Goal: Submit feedback/report problem

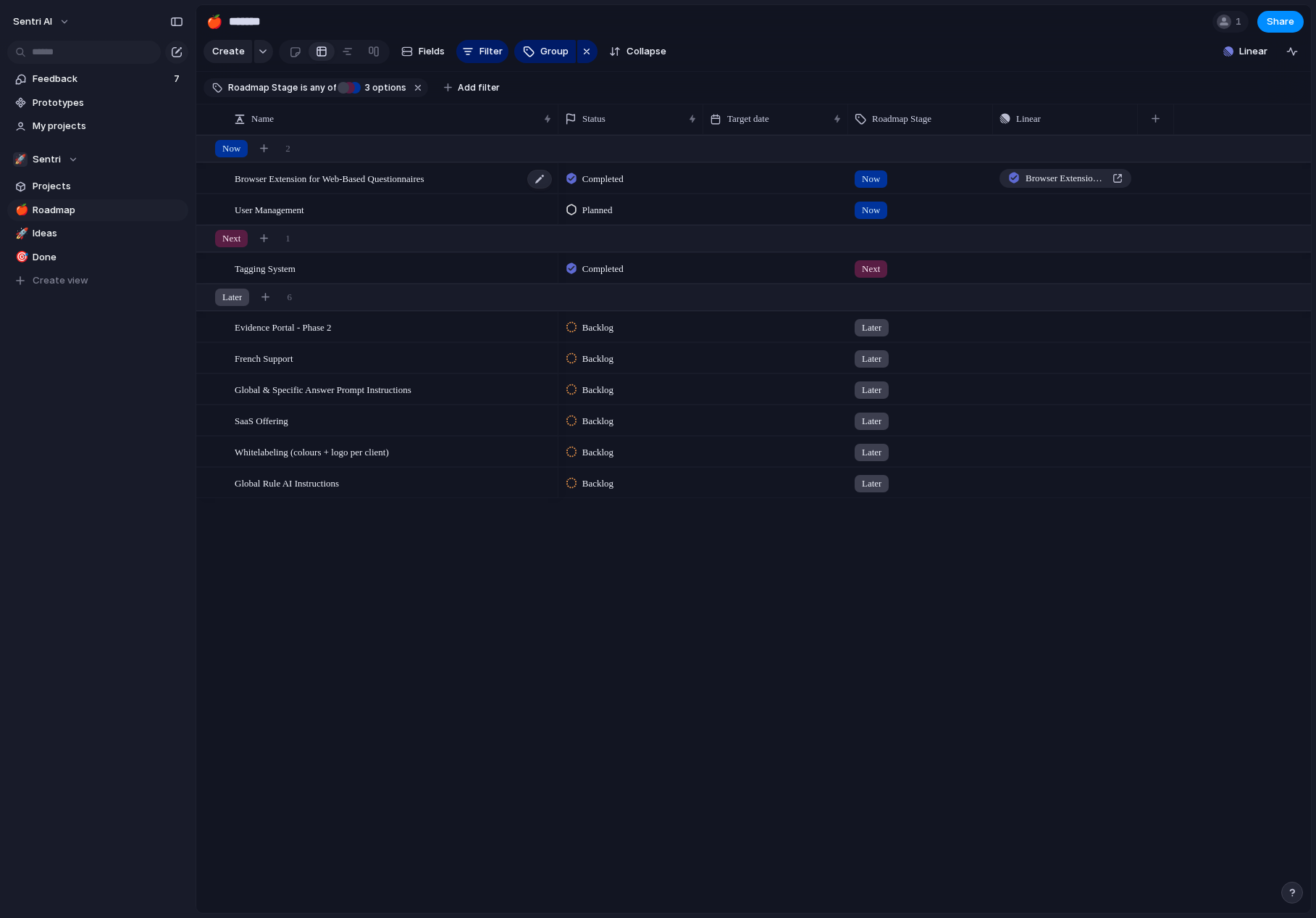
click at [408, 187] on span "Browser Extension for Web-Based Questionnaires" at bounding box center [329, 178] width 189 height 17
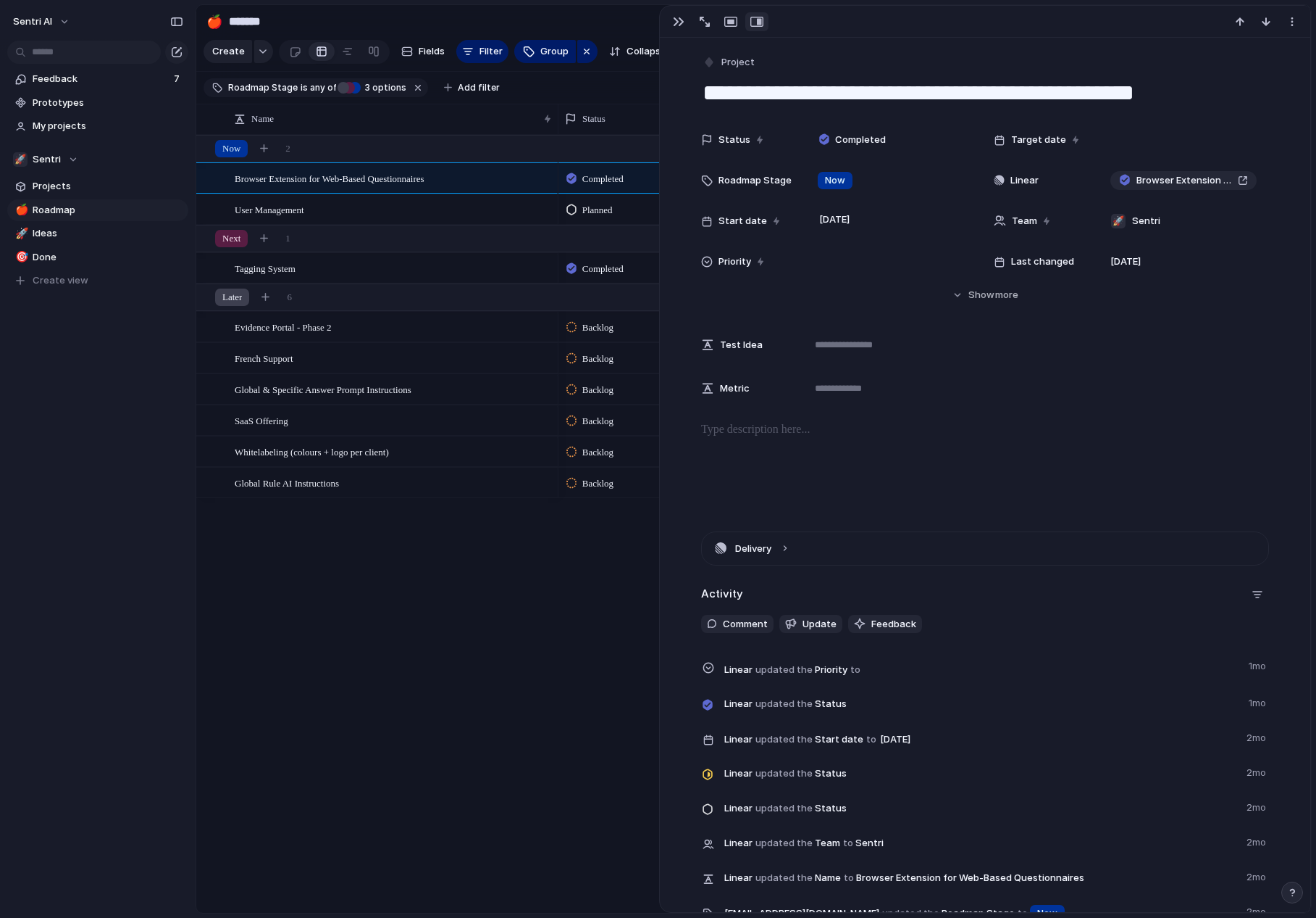
click at [463, 610] on div "Browser Extension for Web-Based Questionnaires User Management Tagging System E…" at bounding box center [754, 523] width 1115 height 778
click at [729, 26] on div "button" at bounding box center [731, 22] width 13 height 11
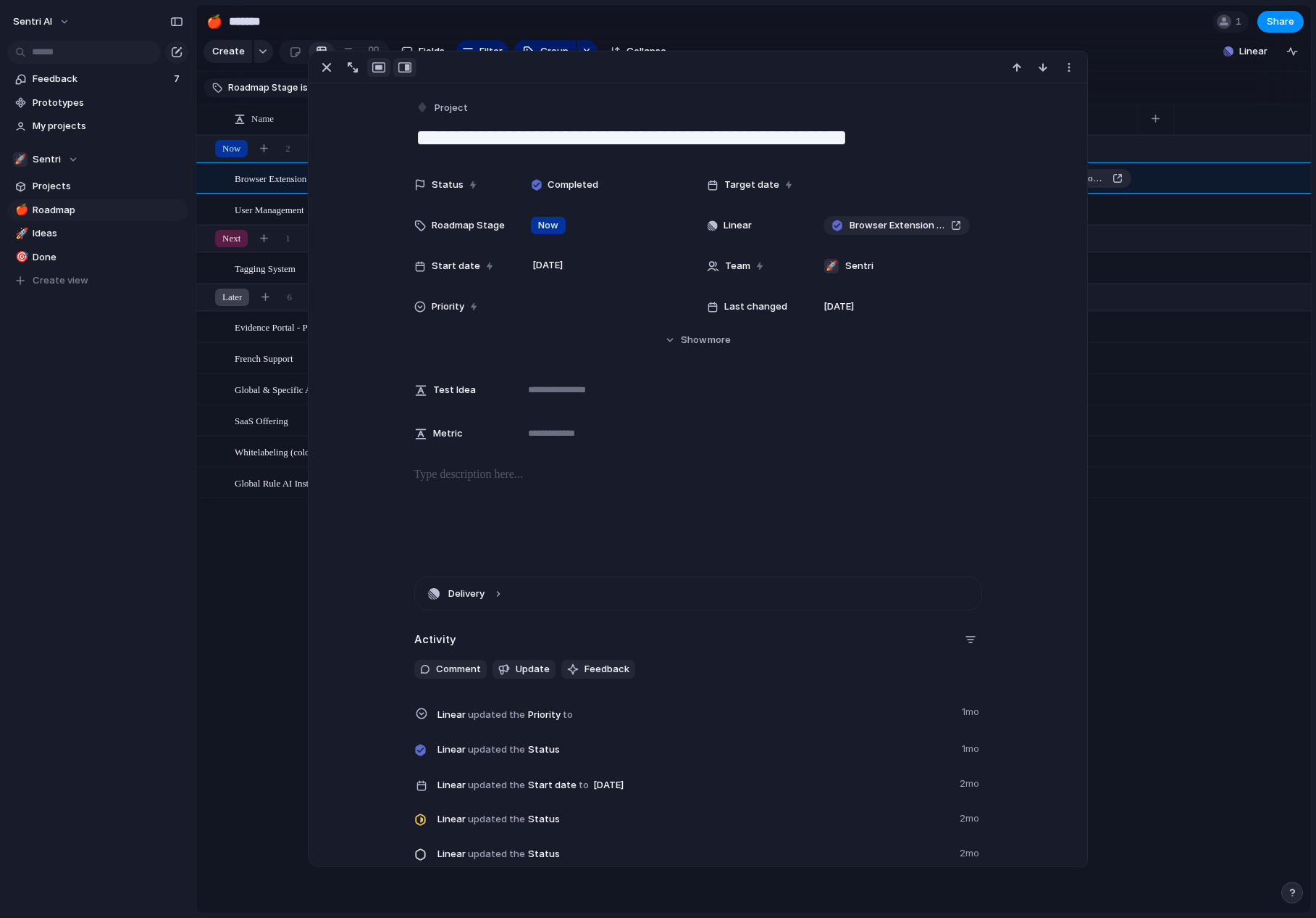
click at [402, 68] on div "button" at bounding box center [405, 67] width 13 height 11
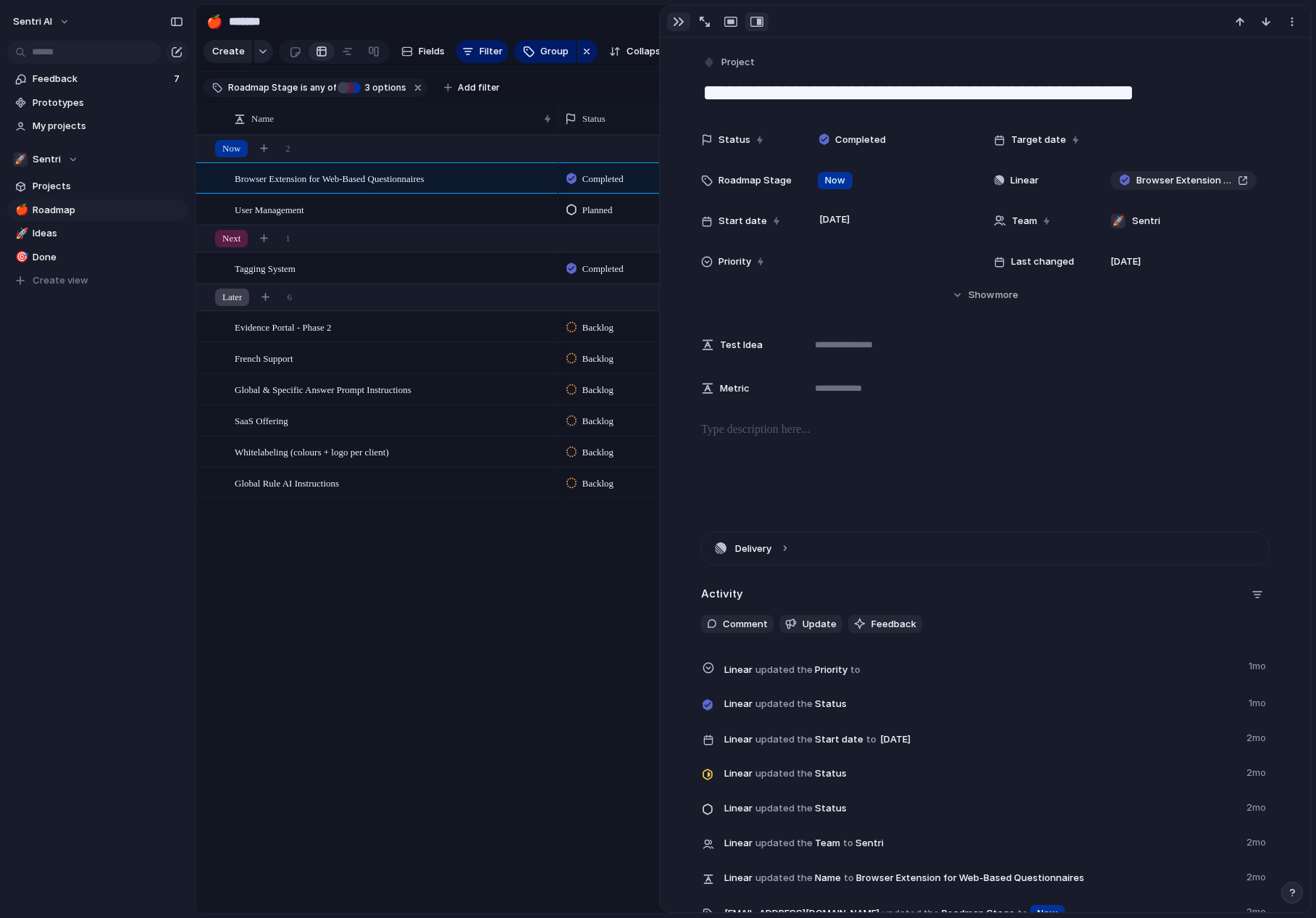
click at [680, 23] on div "button" at bounding box center [678, 22] width 11 height 11
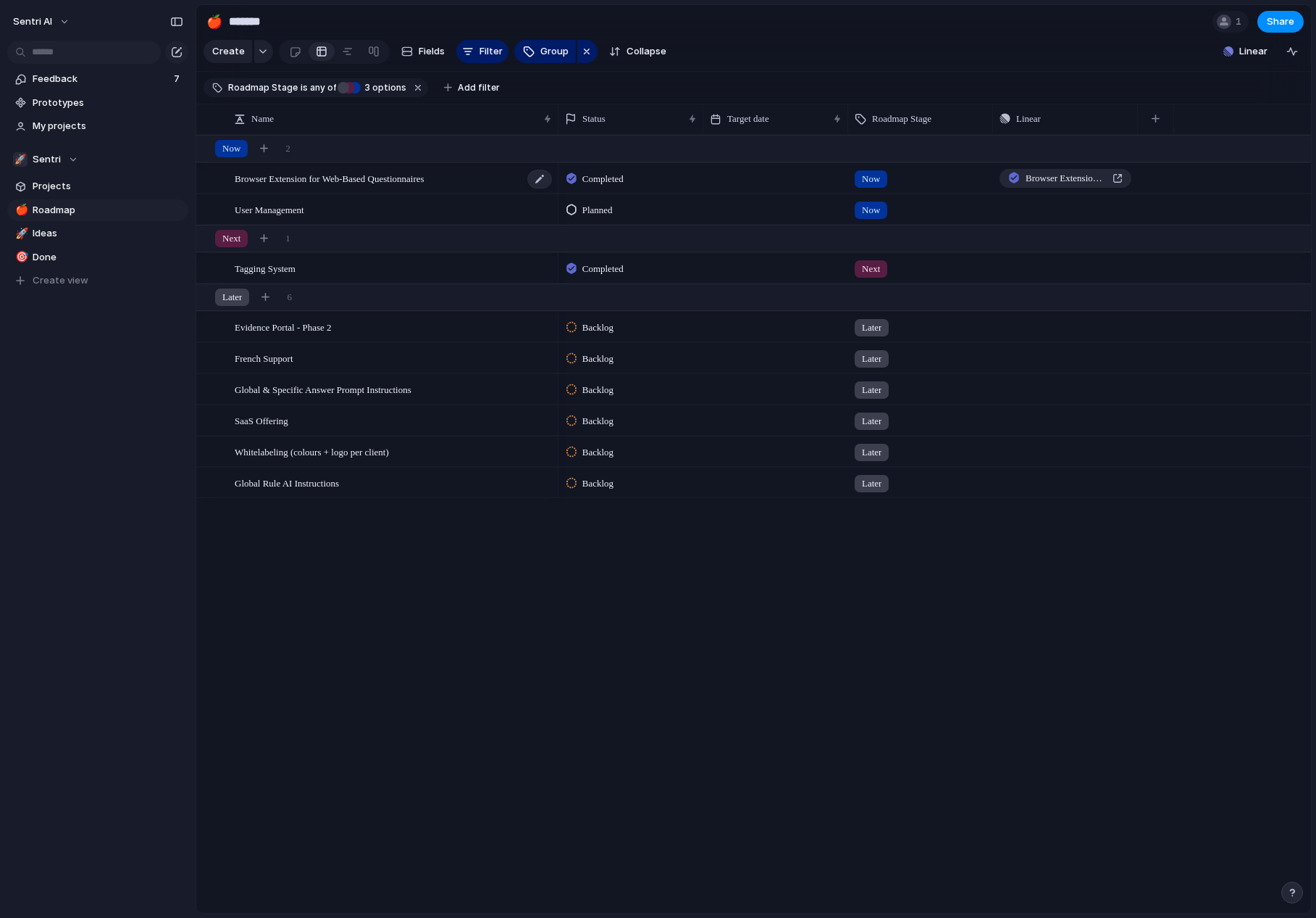
click at [333, 187] on span "Browser Extension for Web-Based Questionnaires" at bounding box center [329, 178] width 189 height 17
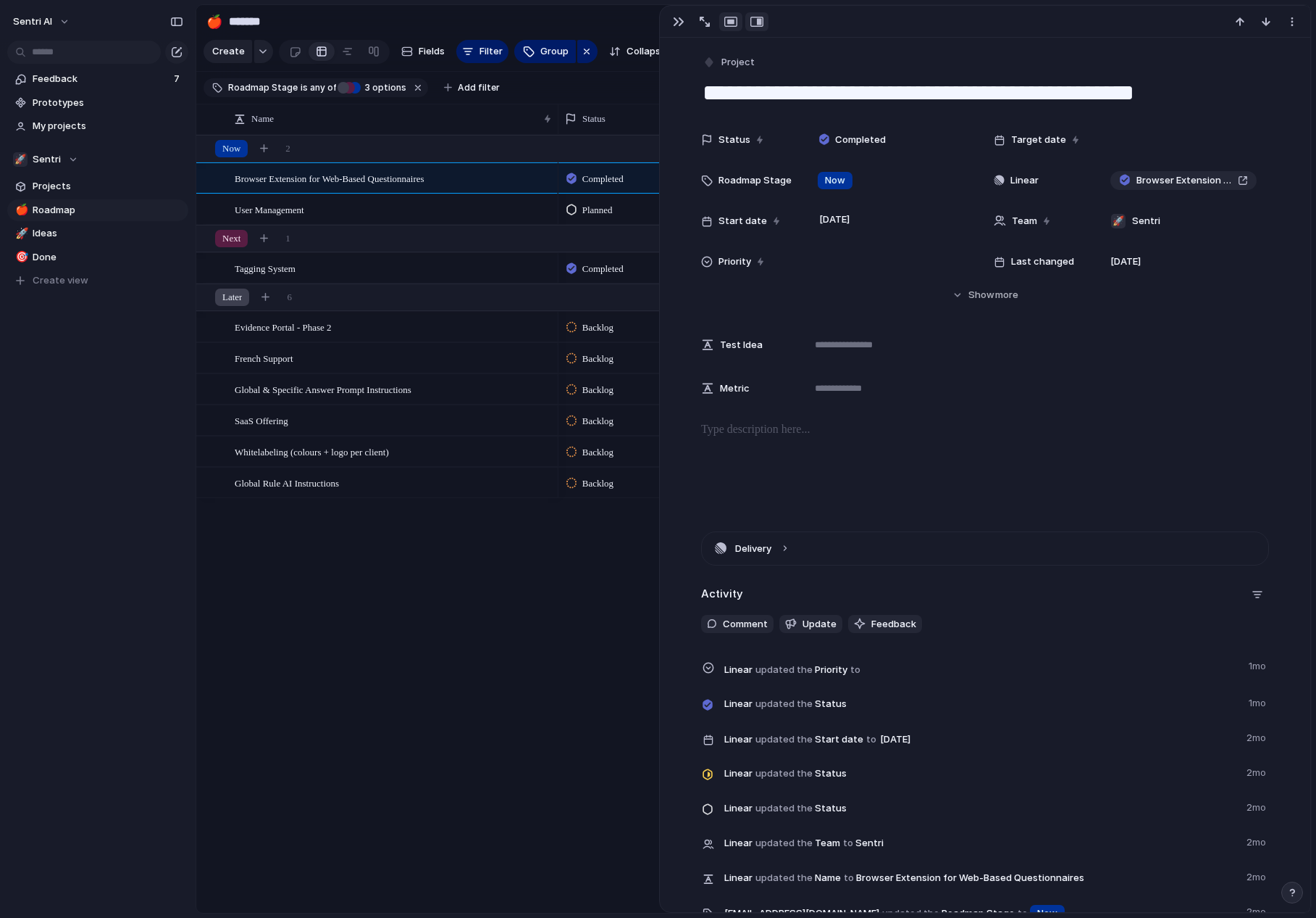
click at [729, 23] on div "button" at bounding box center [731, 22] width 13 height 11
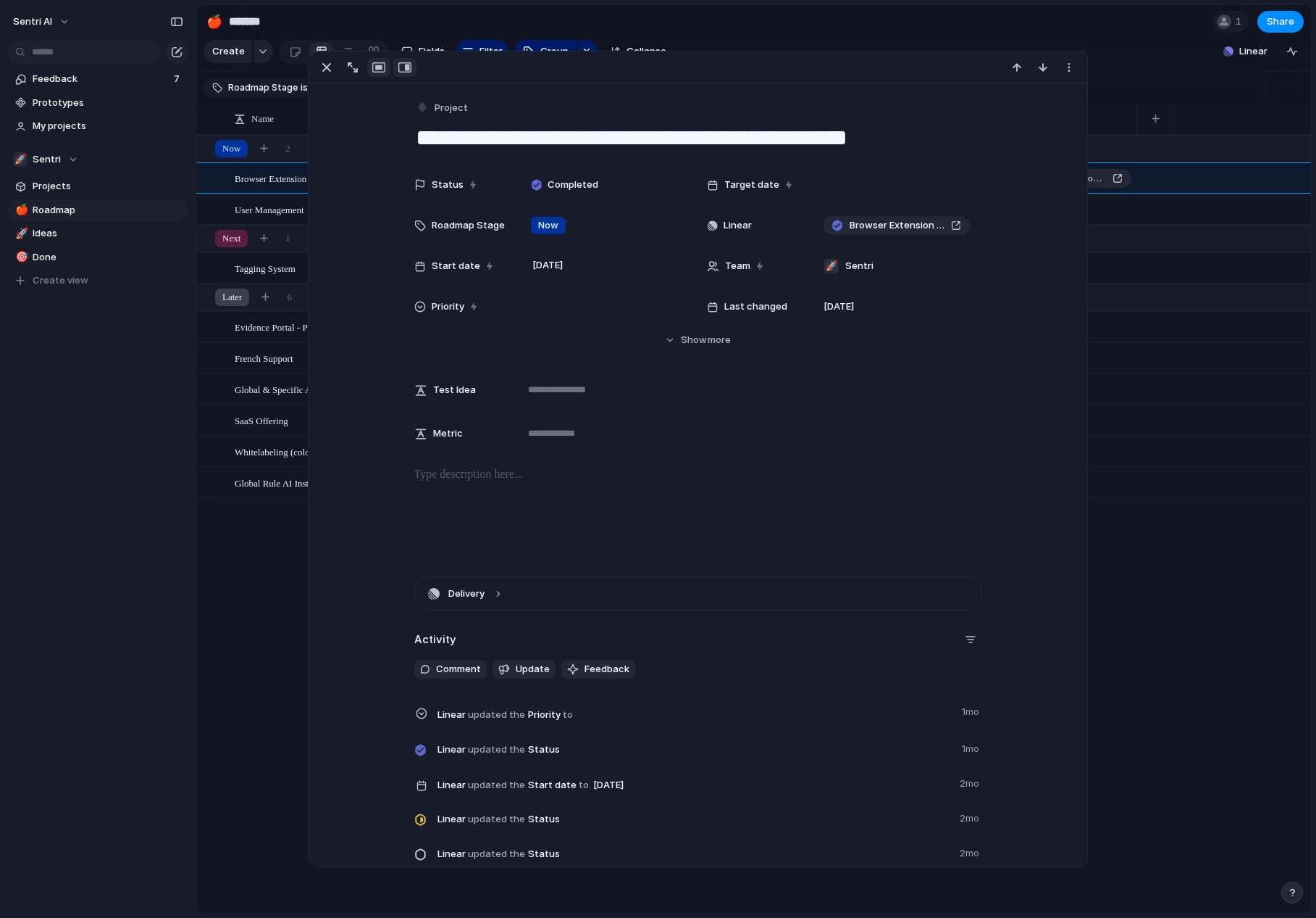
click at [407, 67] on div "button" at bounding box center [405, 67] width 13 height 11
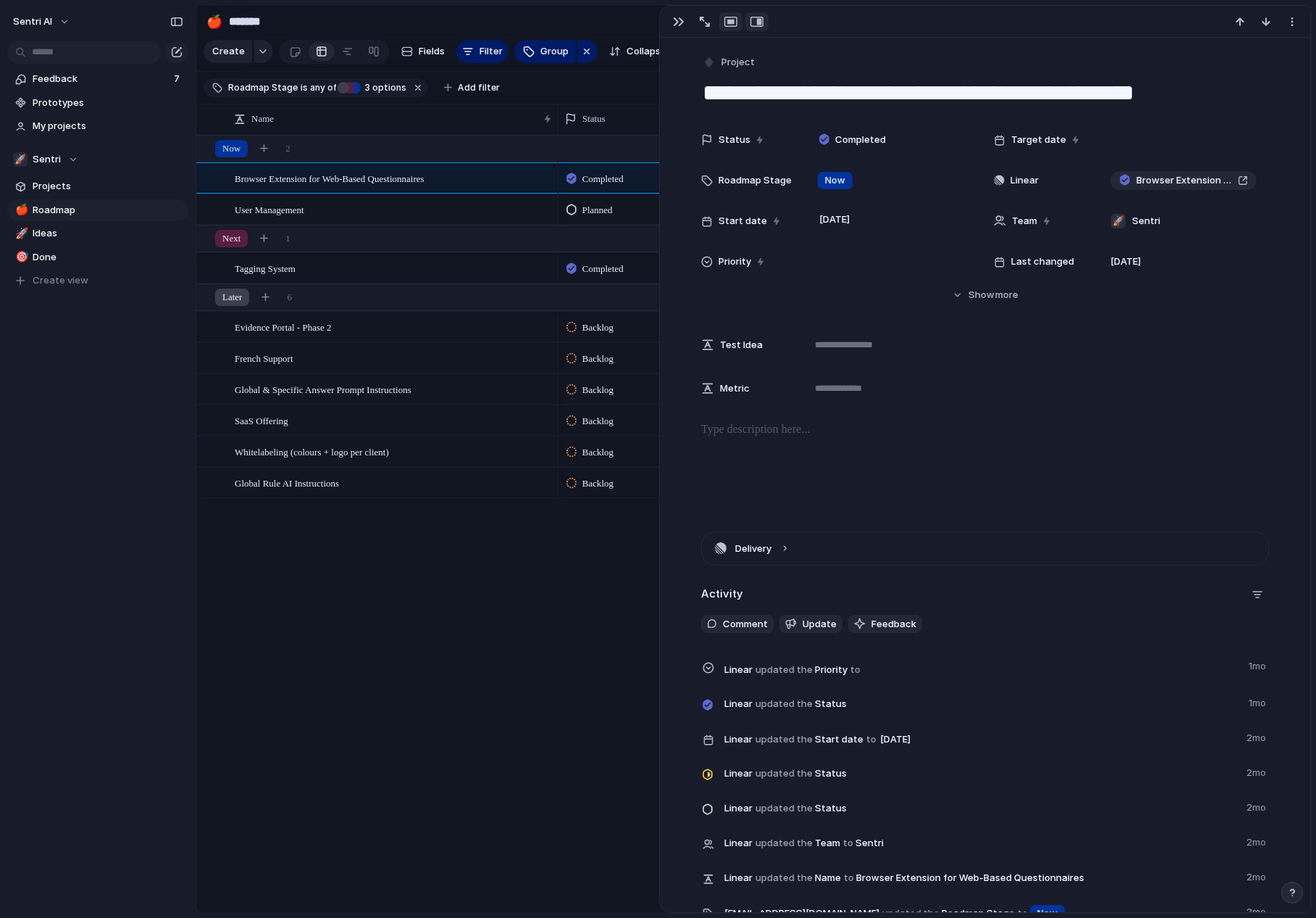
click at [726, 25] on div "button" at bounding box center [731, 22] width 13 height 11
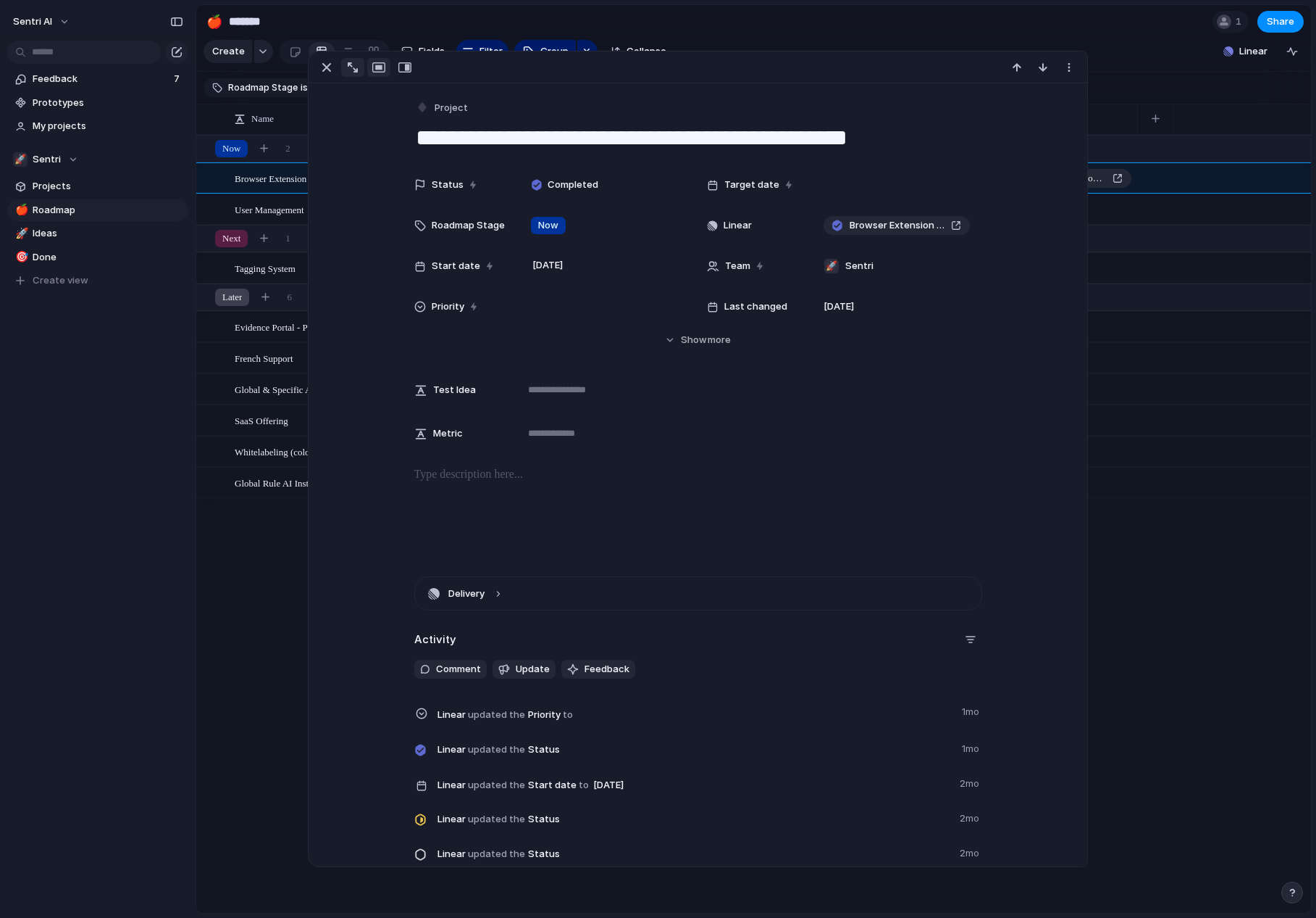
click at [355, 68] on div "button" at bounding box center [352, 67] width 10 height 10
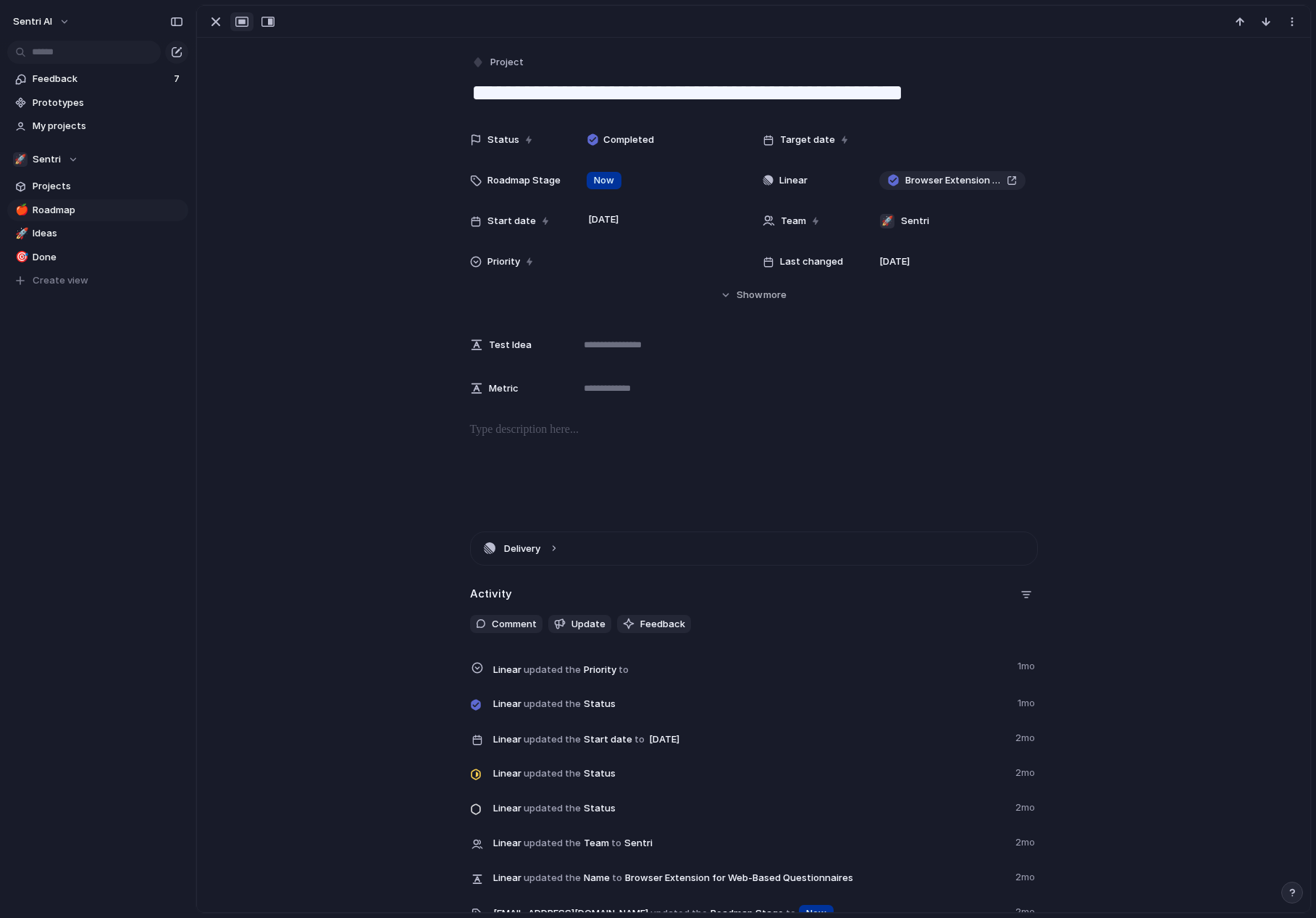
click at [244, 25] on div "button" at bounding box center [242, 22] width 13 height 11
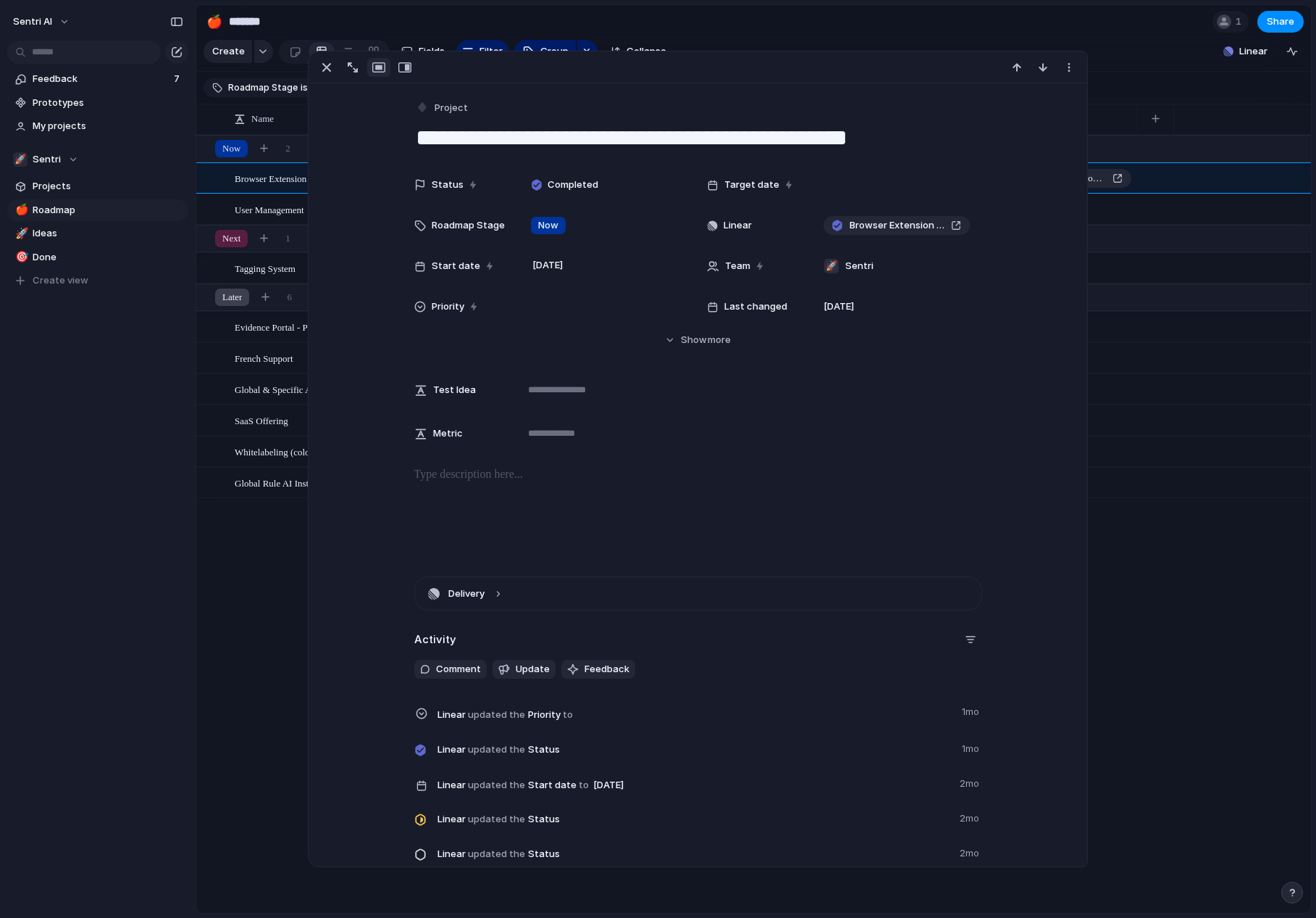
drag, startPoint x: 471, startPoint y: 64, endPoint x: 570, endPoint y: 55, distance: 99.4
click at [570, 55] on div at bounding box center [698, 68] width 779 height 32
drag, startPoint x: 568, startPoint y: 58, endPoint x: 625, endPoint y: 64, distance: 57.3
click at [632, 63] on div at bounding box center [698, 68] width 779 height 32
drag, startPoint x: 625, startPoint y: 64, endPoint x: 671, endPoint y: 68, distance: 46.2
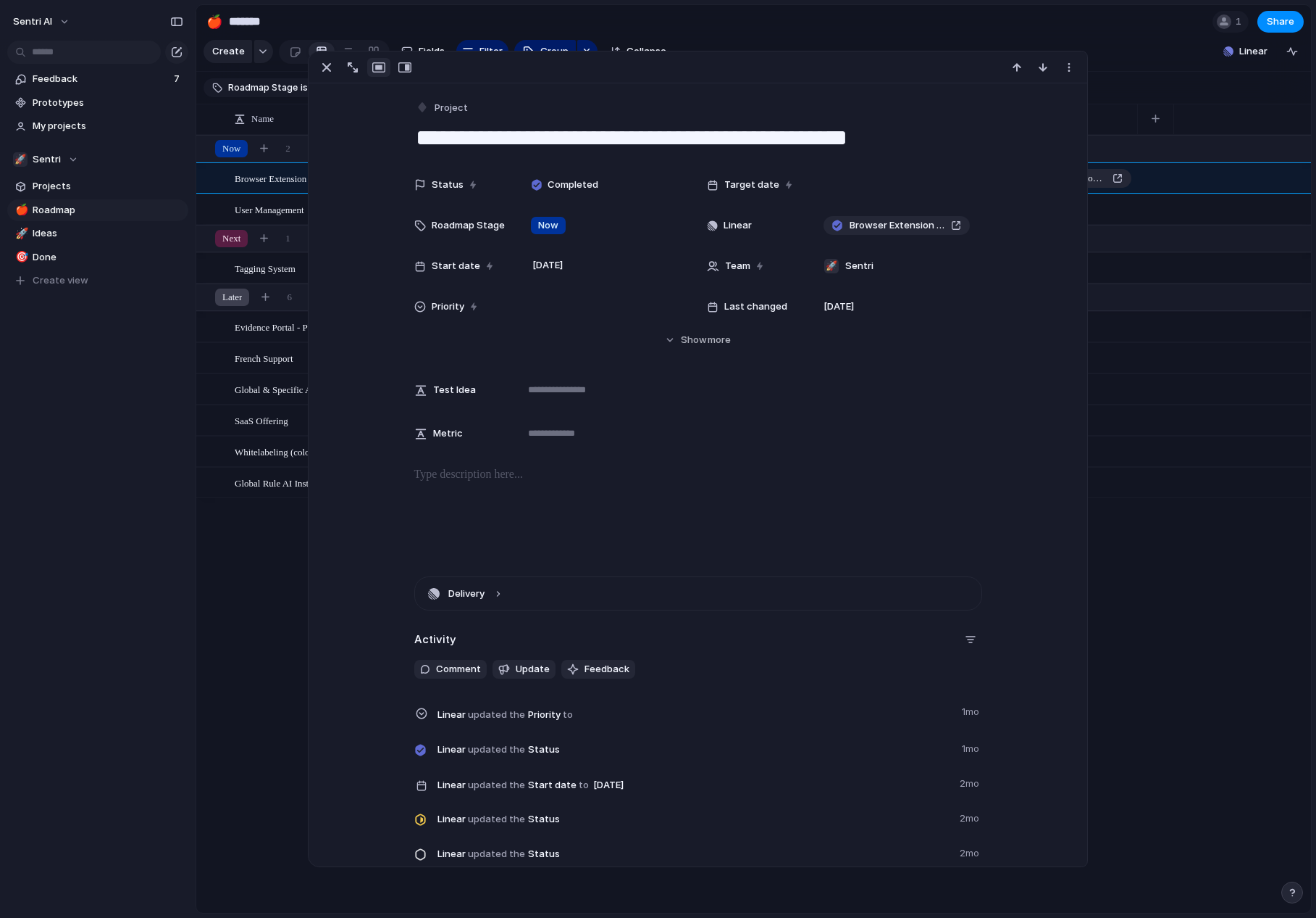
click at [668, 68] on div at bounding box center [698, 68] width 779 height 32
drag, startPoint x: 842, startPoint y: 73, endPoint x: 676, endPoint y: 71, distance: 166.0
click at [685, 71] on div at bounding box center [698, 68] width 779 height 32
click at [384, 67] on div "button" at bounding box center [379, 67] width 13 height 11
click at [398, 66] on button "button" at bounding box center [405, 68] width 24 height 19
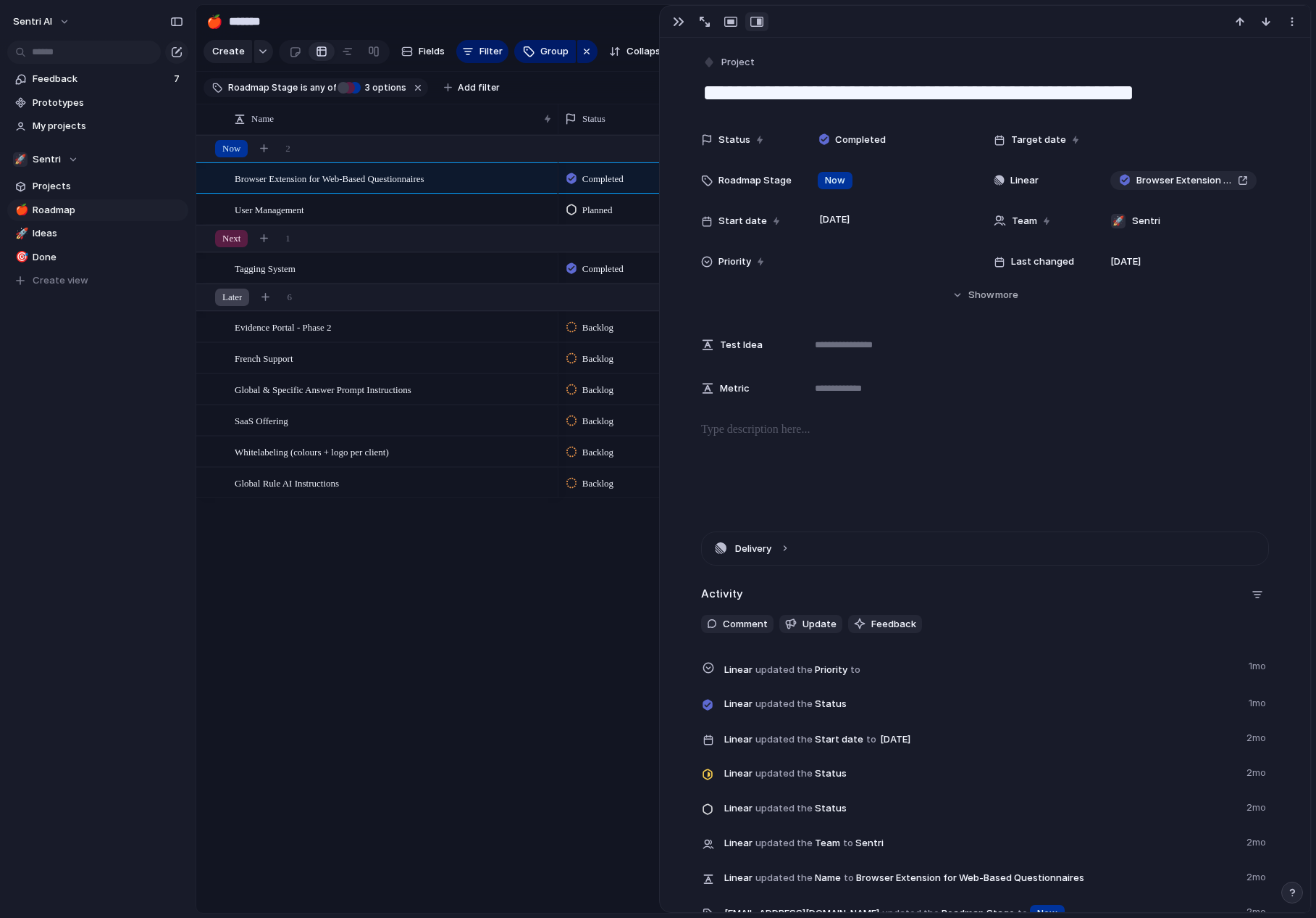
drag, startPoint x: 914, startPoint y: 24, endPoint x: 925, endPoint y: 14, distance: 14.9
click at [927, 14] on div at bounding box center [985, 22] width 651 height 32
drag, startPoint x: 894, startPoint y: 14, endPoint x: 998, endPoint y: 13, distance: 104.0
click at [858, 16] on div at bounding box center [985, 22] width 651 height 32
drag, startPoint x: 998, startPoint y: 13, endPoint x: 974, endPoint y: 16, distance: 24.2
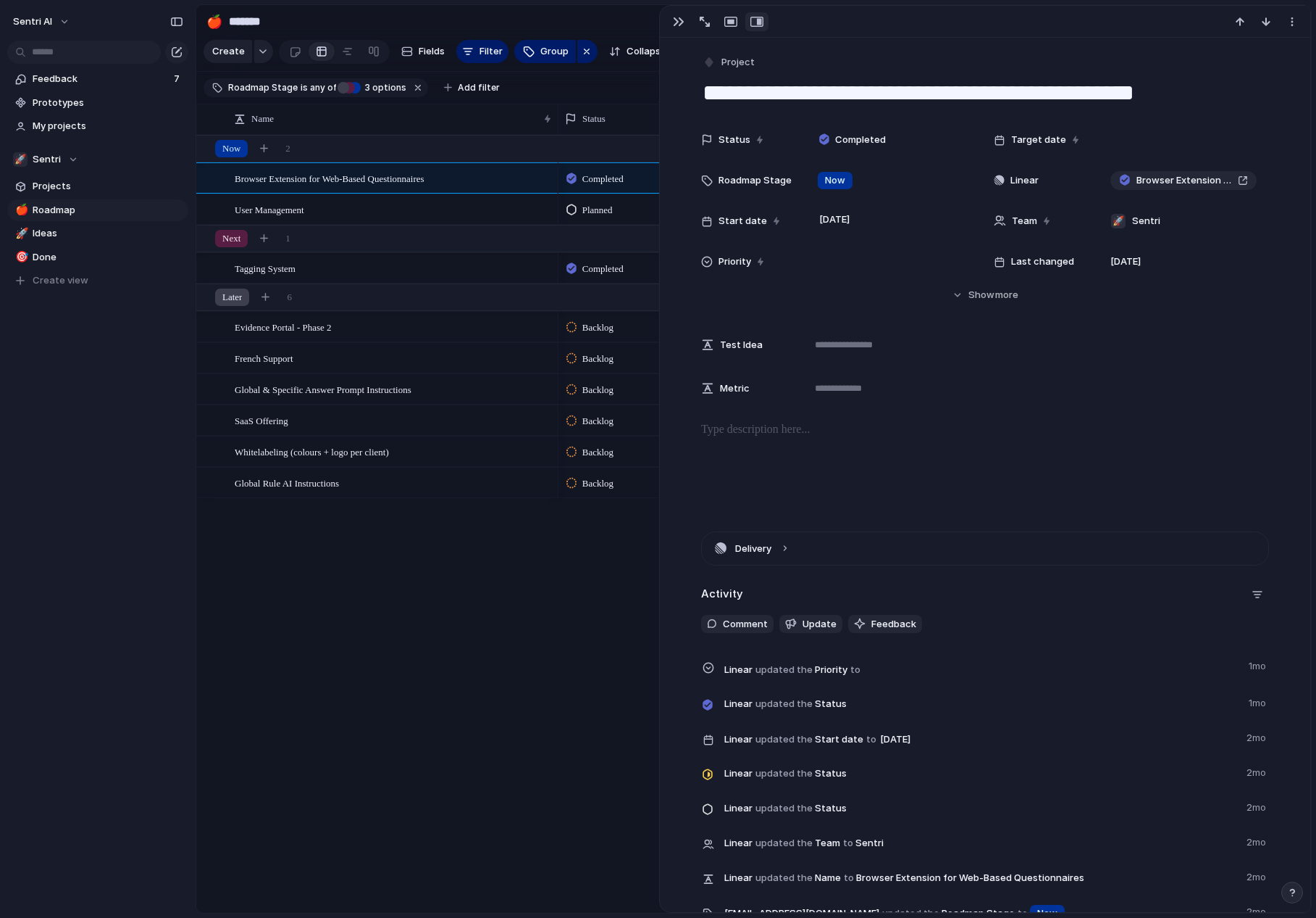
click at [974, 16] on div at bounding box center [985, 22] width 651 height 32
drag, startPoint x: 669, startPoint y: 465, endPoint x: 481, endPoint y: 468, distance: 188.0
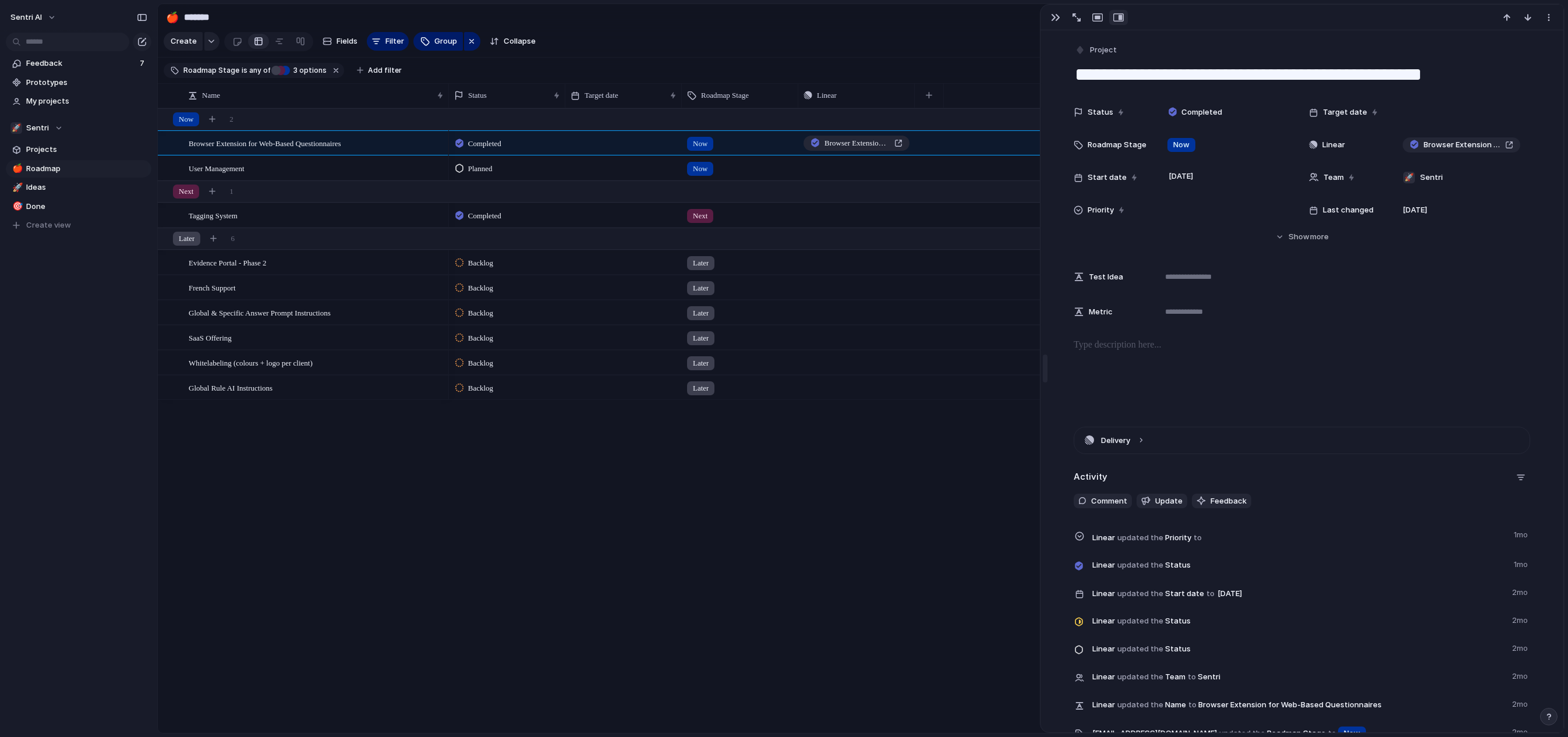
drag, startPoint x: 1045, startPoint y: 365, endPoint x: 934, endPoint y: 364, distance: 111.0
